Goal: Task Accomplishment & Management: Manage account settings

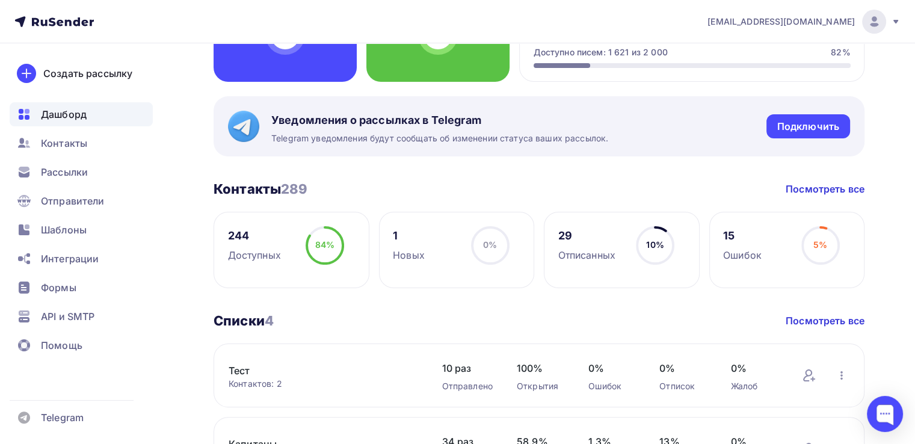
scroll to position [241, 0]
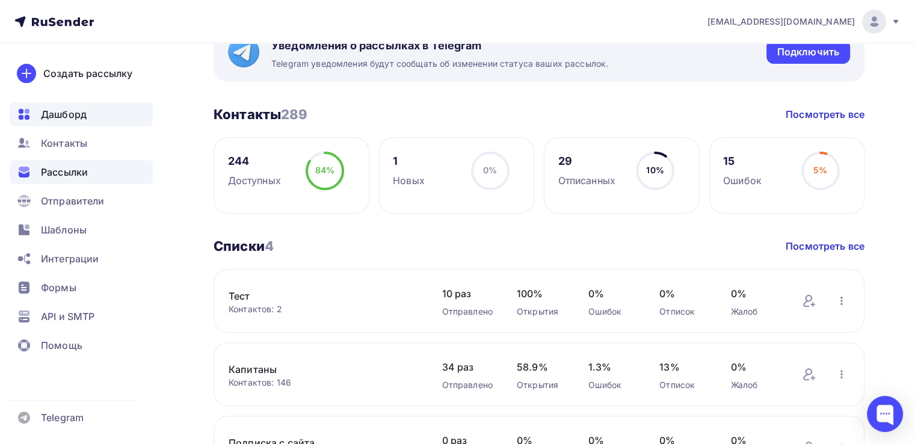
click at [66, 168] on span "Рассылки" at bounding box center [64, 172] width 47 height 14
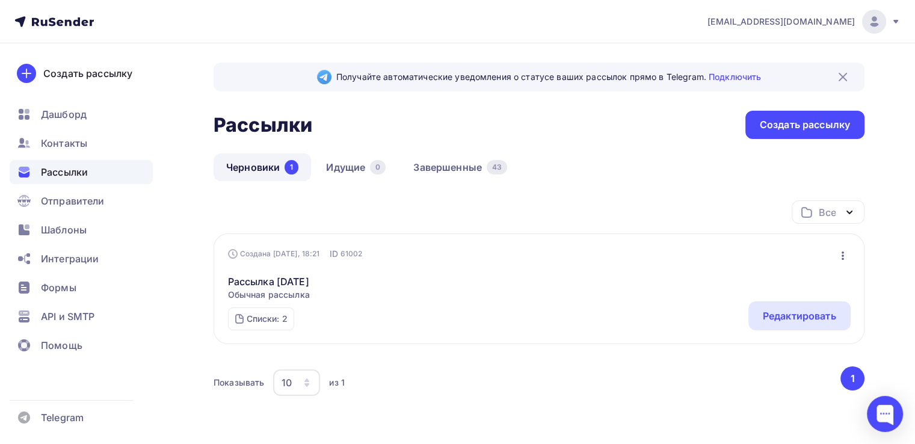
scroll to position [45, 0]
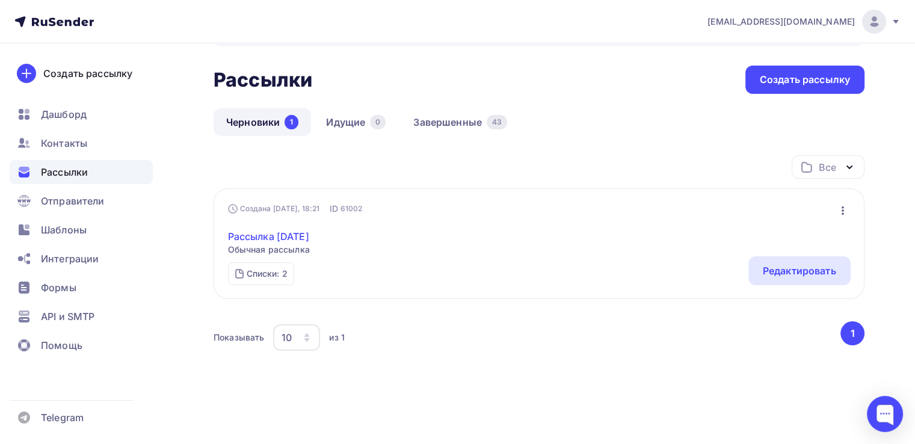
click at [310, 239] on link "Рассылка [DATE]" at bounding box center [269, 236] width 82 height 14
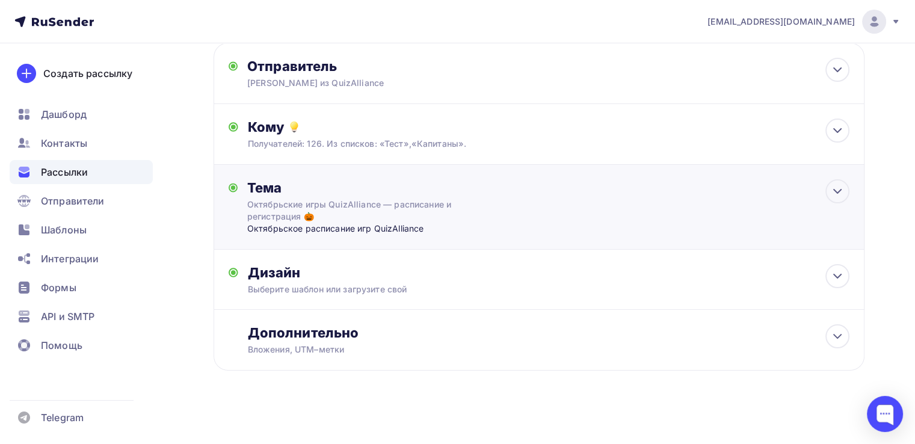
scroll to position [71, 0]
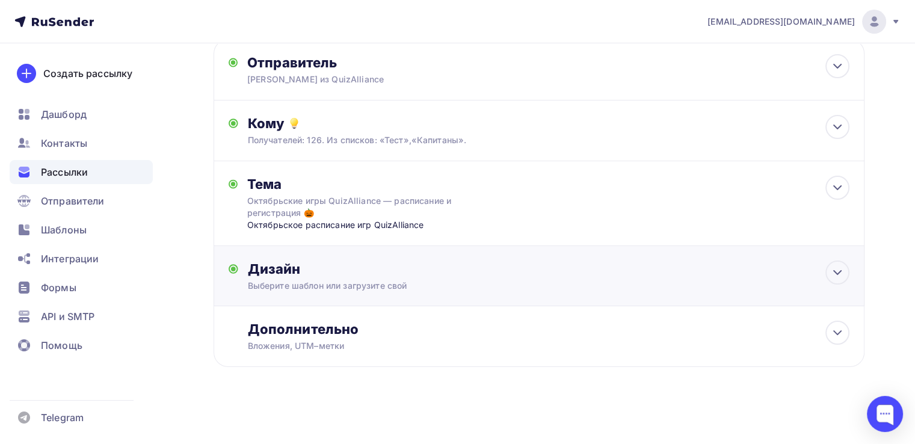
click at [441, 276] on div "Дизайн" at bounding box center [548, 268] width 601 height 17
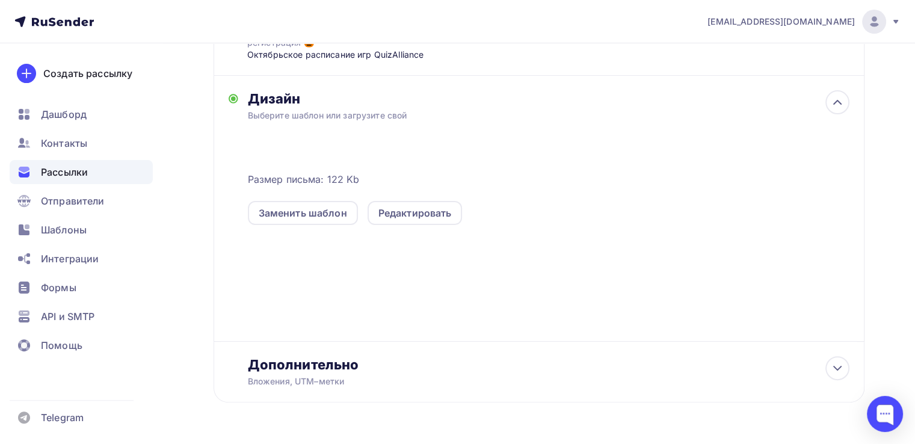
scroll to position [251, 0]
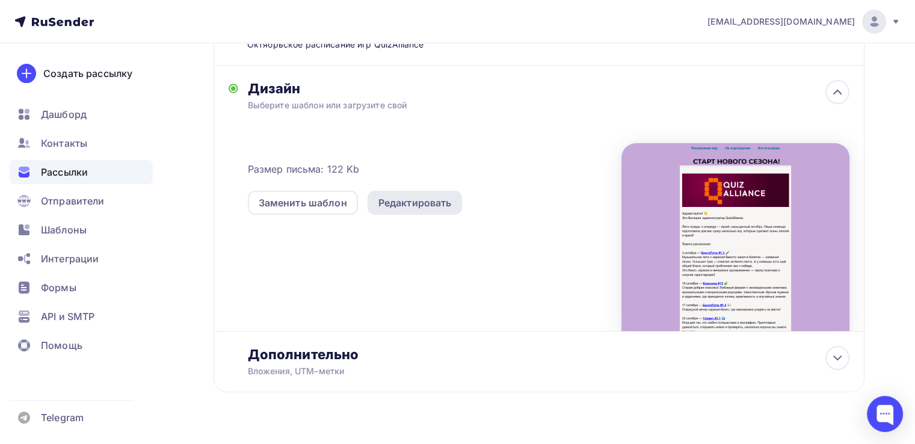
click at [417, 205] on div "Редактировать" at bounding box center [414, 202] width 73 height 14
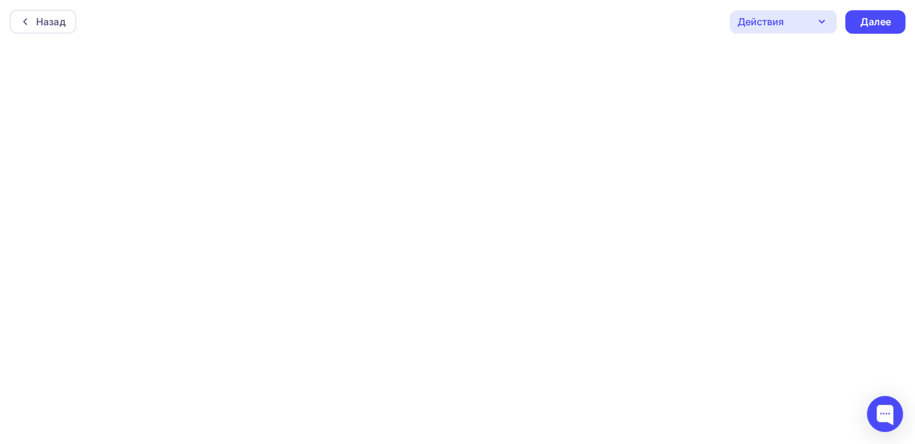
scroll to position [2, 0]
click at [888, 22] on div "Далее" at bounding box center [875, 20] width 31 height 14
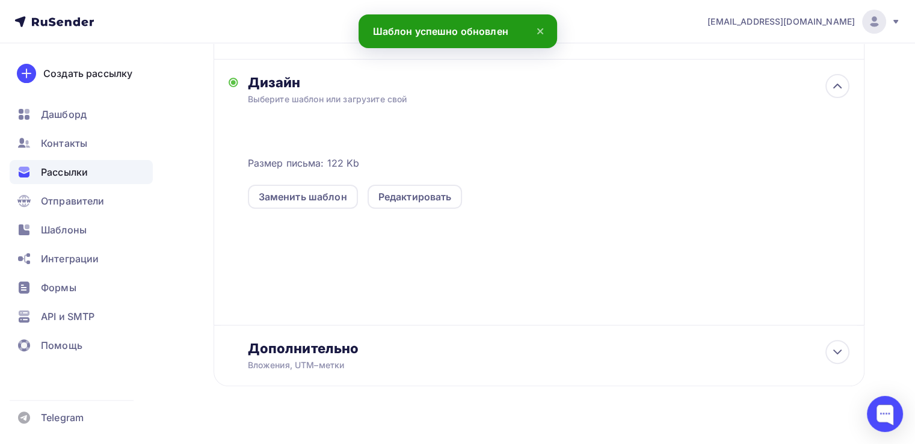
scroll to position [277, 0]
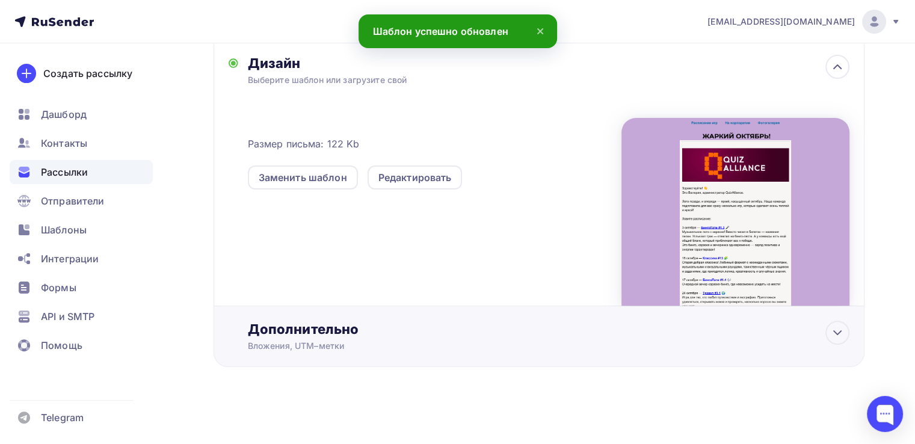
click at [414, 340] on div "Вложения, UTM–метки" at bounding box center [518, 346] width 541 height 12
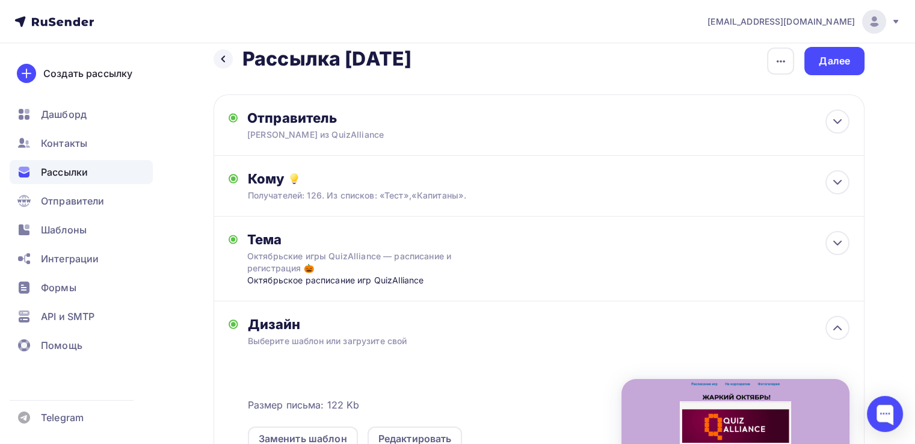
scroll to position [0, 0]
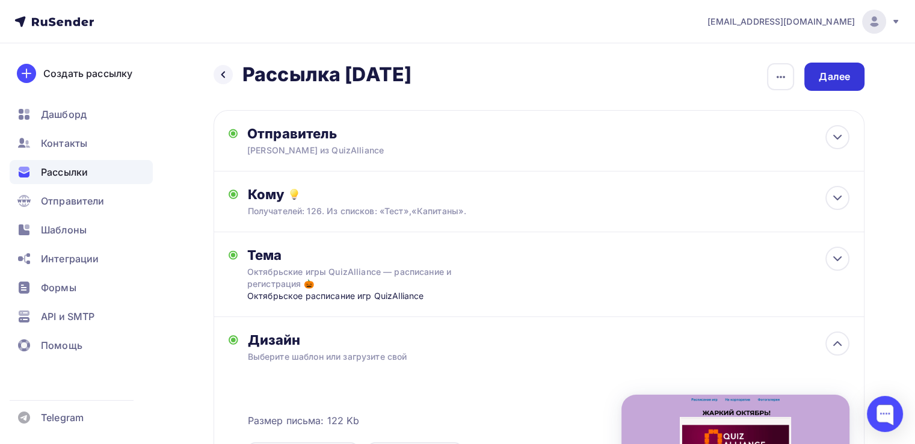
click at [846, 73] on div "Далее" at bounding box center [834, 77] width 31 height 14
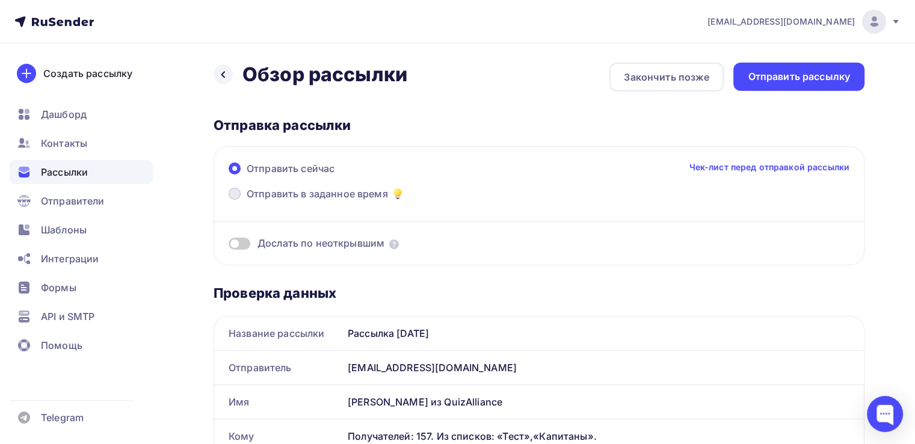
click at [336, 192] on span "Отправить в заданное время" at bounding box center [317, 193] width 141 height 14
click at [247, 201] on input "Отправить в заданное время" at bounding box center [247, 201] width 0 height 0
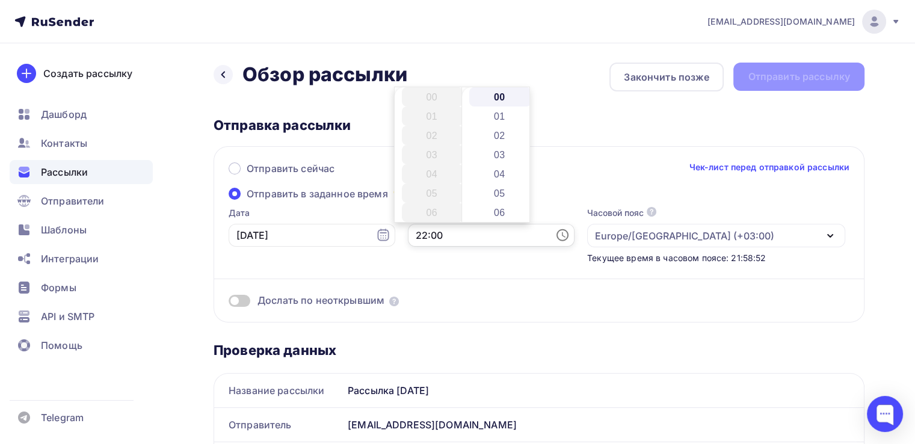
scroll to position [423, 0]
click at [408, 232] on input "22:00" at bounding box center [491, 235] width 167 height 23
click at [408, 234] on input "22:00" at bounding box center [491, 235] width 167 height 23
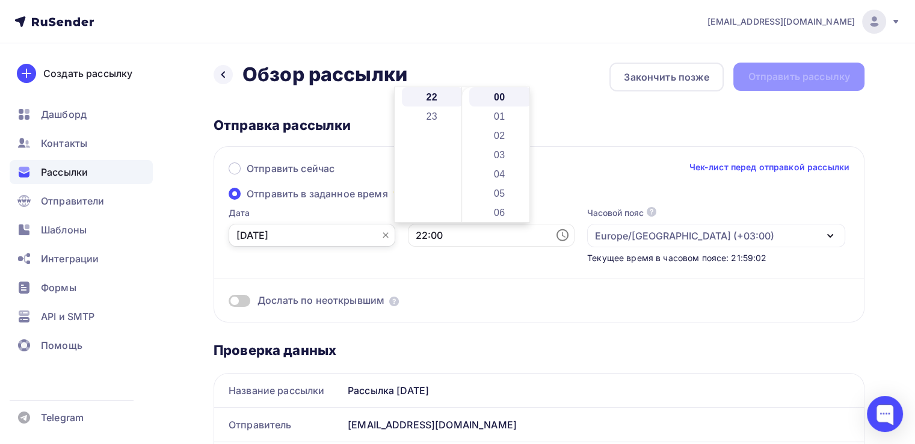
click at [263, 232] on input "[DATE]" at bounding box center [312, 235] width 167 height 23
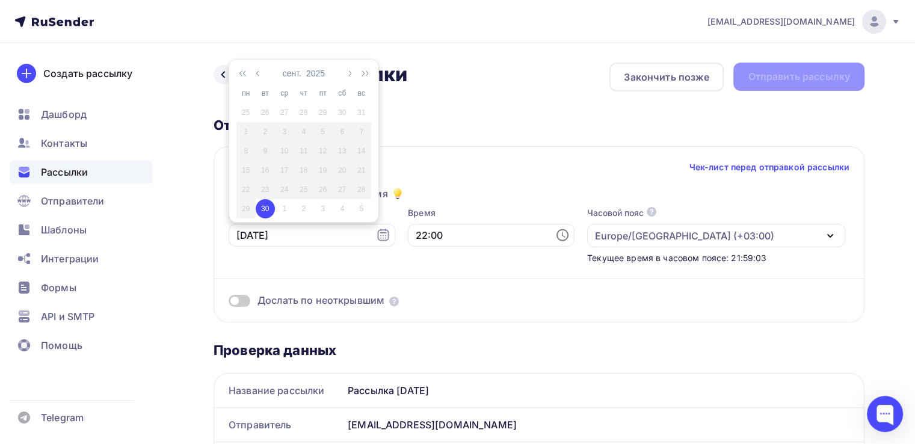
click at [284, 206] on div "1" at bounding box center [284, 208] width 19 height 11
type input "[DATE]"
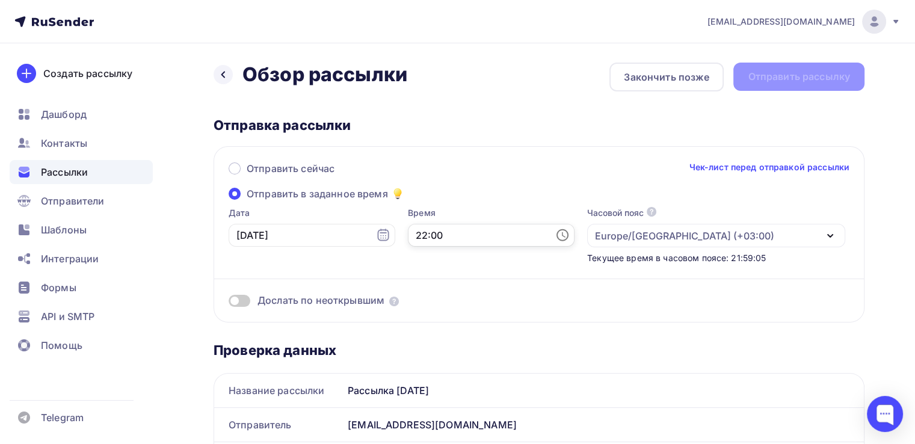
click at [408, 235] on input "22:00" at bounding box center [491, 235] width 167 height 23
drag, startPoint x: 395, startPoint y: 233, endPoint x: 402, endPoint y: 232, distance: 7.3
click at [408, 232] on input "22:00" at bounding box center [491, 235] width 167 height 23
type input "10:00"
click at [467, 270] on div "Дослать по неоткрывшим" at bounding box center [539, 285] width 621 height 43
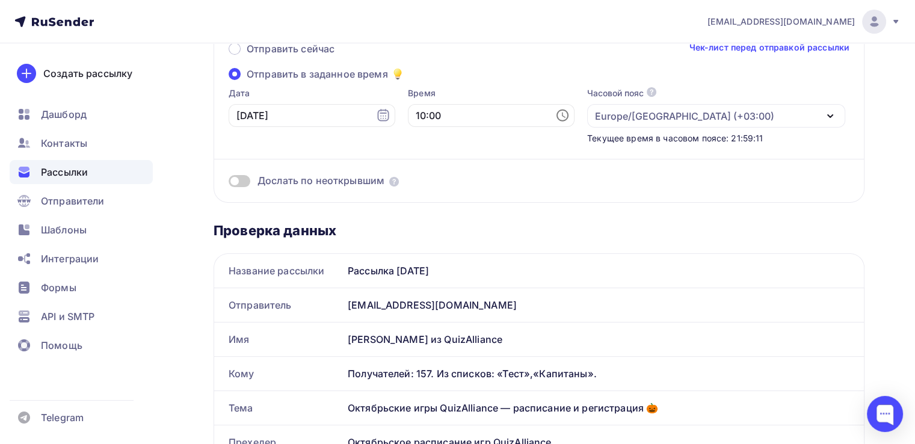
scroll to position [120, 0]
click at [239, 180] on span at bounding box center [240, 180] width 22 height 12
click at [229, 182] on input "checkbox" at bounding box center [229, 182] width 0 height 0
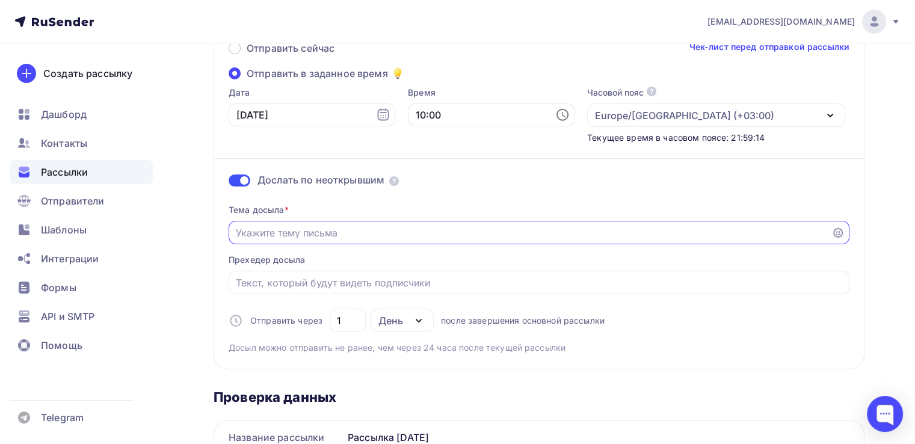
click at [469, 235] on input "Отправить в заданное время" at bounding box center [530, 233] width 589 height 14
click at [298, 233] on input "Мы заметили. что вы не увидели наше письмо" at bounding box center [530, 233] width 589 height 14
type input "Мы заметили, что вы не увидели наше письмо"
click at [419, 283] on input "Отправить в заданное время" at bounding box center [539, 282] width 607 height 14
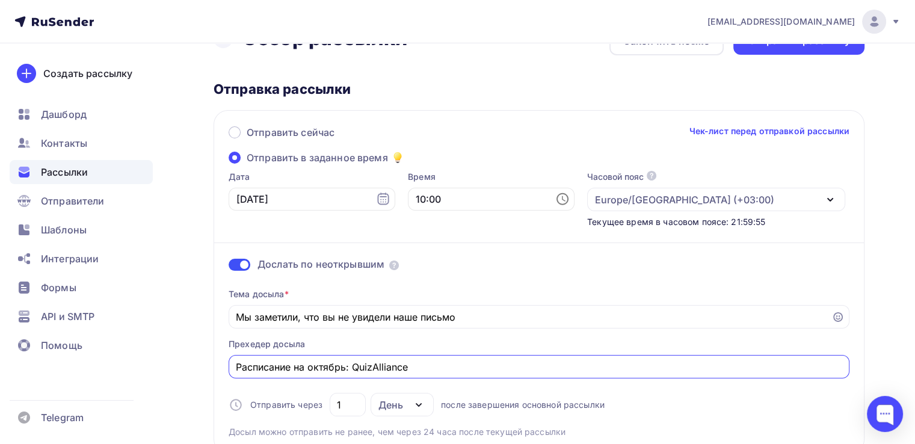
scroll to position [0, 0]
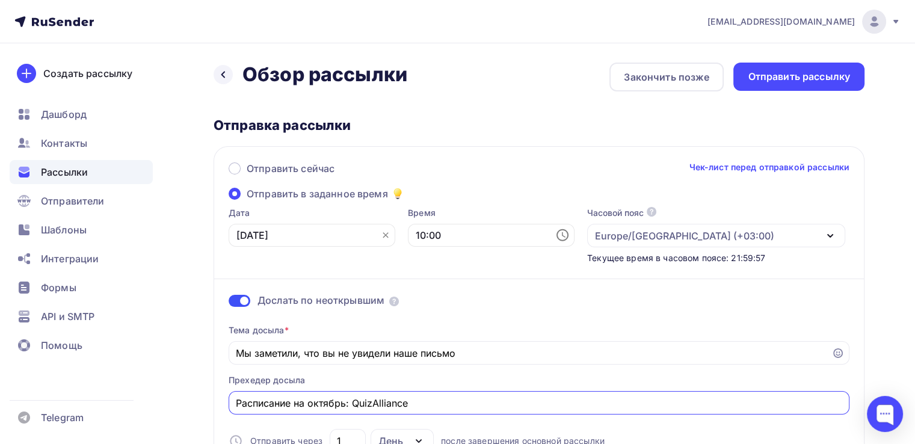
type input "Расписание на октябрь: QuizAlliance"
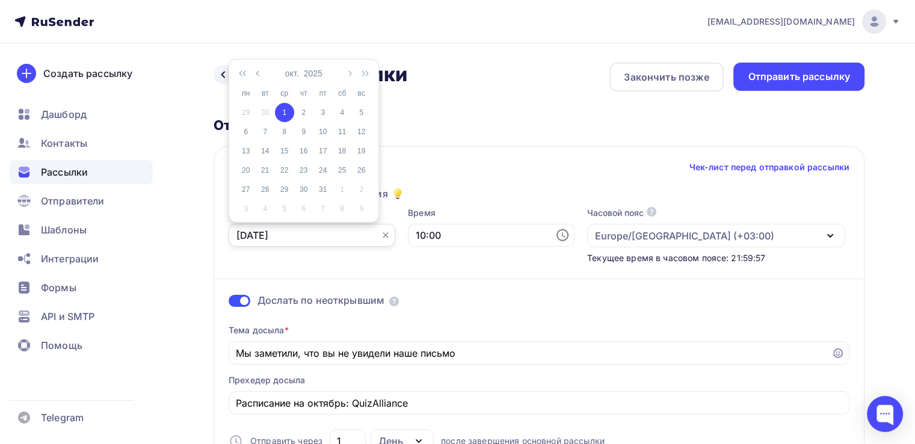
click at [301, 237] on input "[DATE]" at bounding box center [312, 235] width 167 height 23
click at [262, 109] on div "30" at bounding box center [265, 112] width 19 height 11
type input "[DATE]"
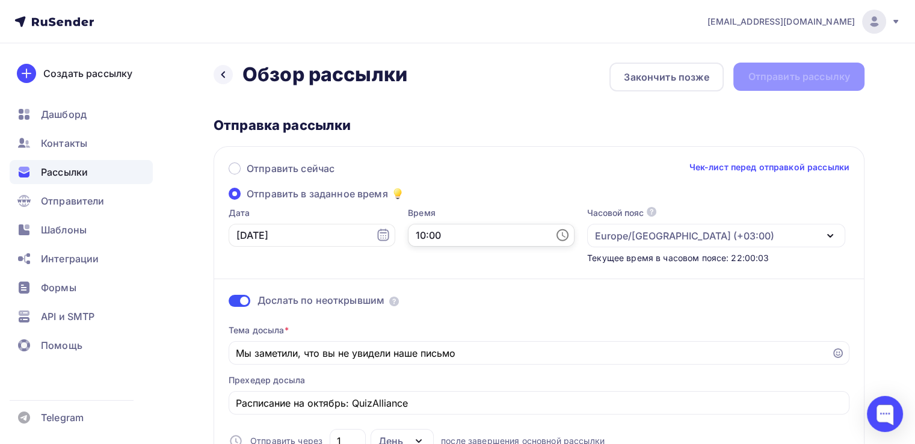
click at [408, 231] on input "10:00" at bounding box center [491, 235] width 167 height 23
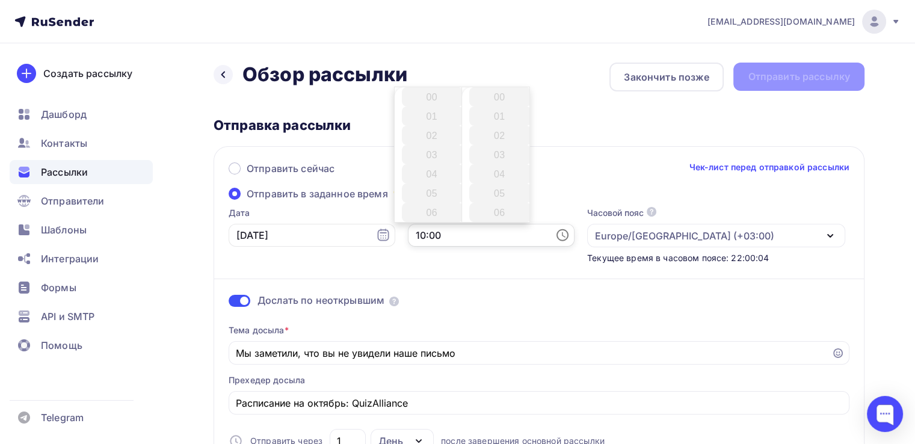
drag, startPoint x: 395, startPoint y: 234, endPoint x: 402, endPoint y: 233, distance: 7.9
click at [408, 233] on input "10:00" at bounding box center [491, 235] width 167 height 23
drag, startPoint x: 407, startPoint y: 235, endPoint x: 422, endPoint y: 236, distance: 15.0
click at [422, 236] on input "22:00" at bounding box center [491, 235] width 167 height 23
type input "22:13"
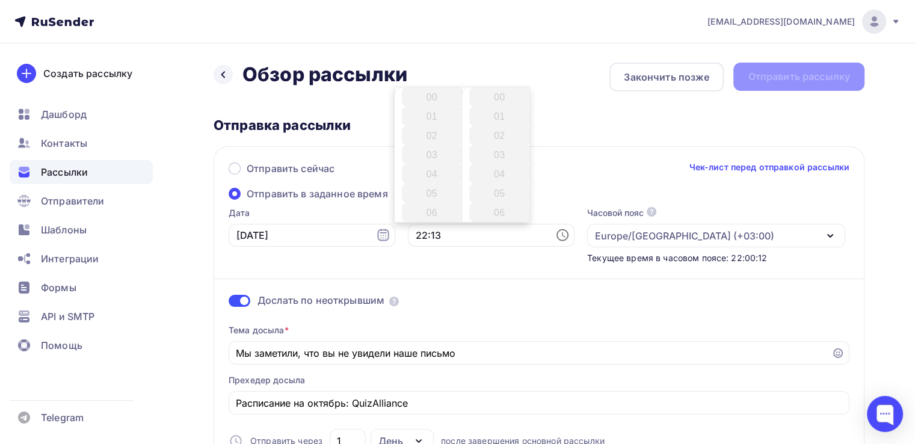
click at [464, 270] on div "Дослать по неоткрывшим Тема досыла * Мы заметили, что вы не увидели наше письмо…" at bounding box center [539, 369] width 621 height 210
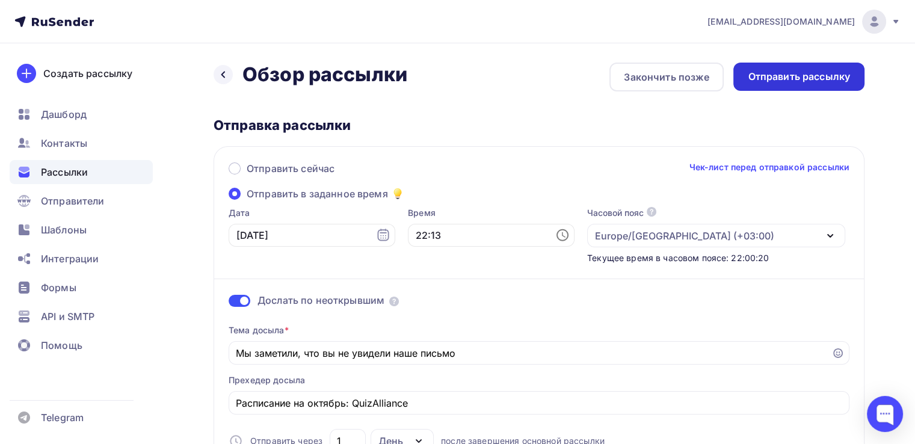
click at [808, 80] on div "Отправить рассылку" at bounding box center [799, 77] width 102 height 14
